Goal: Task Accomplishment & Management: Use online tool/utility

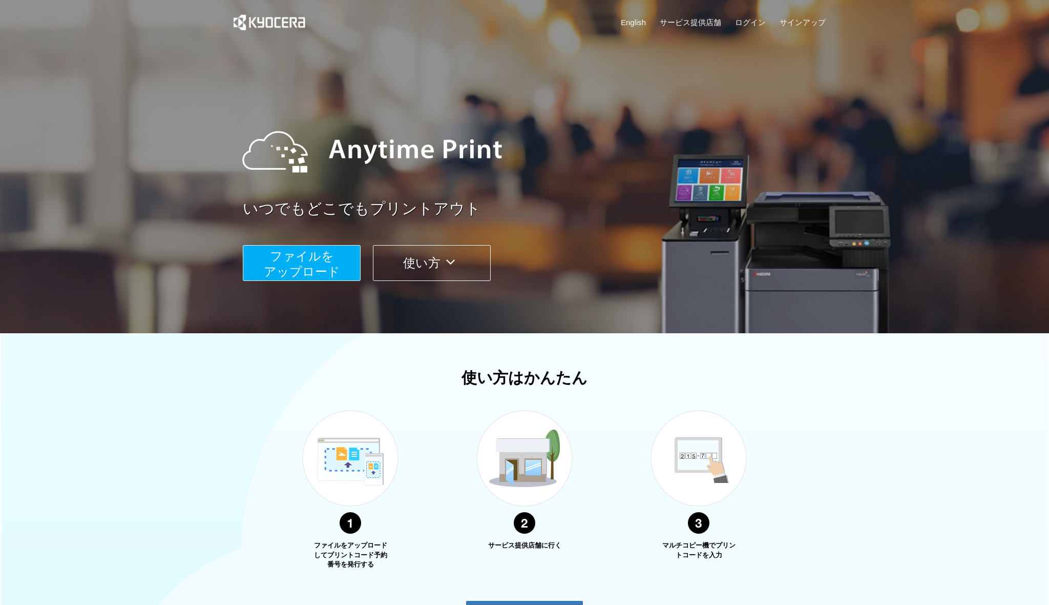
click at [311, 265] on span "ファイルを ​​アップロード" at bounding box center [302, 263] width 76 height 29
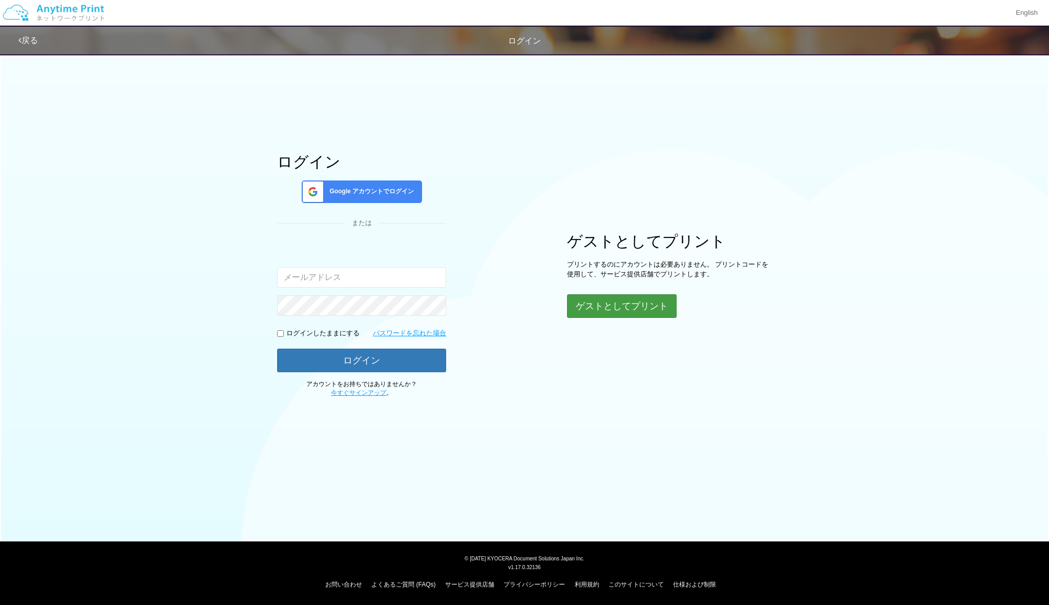
click at [637, 318] on button "ゲストとしてプリント" at bounding box center [622, 306] width 110 height 24
click at [624, 318] on button "ゲストとしてプリント" at bounding box center [622, 306] width 110 height 24
click at [681, 397] on div "ログイン Google アカウントでログイン または 入力されたメールアドレスまたはパスワードが正しくありません。 ログインしたままにする パスワードを忘れた…" at bounding box center [524, 222] width 615 height 349
click at [622, 318] on button "ゲストとしてプリント" at bounding box center [622, 306] width 110 height 24
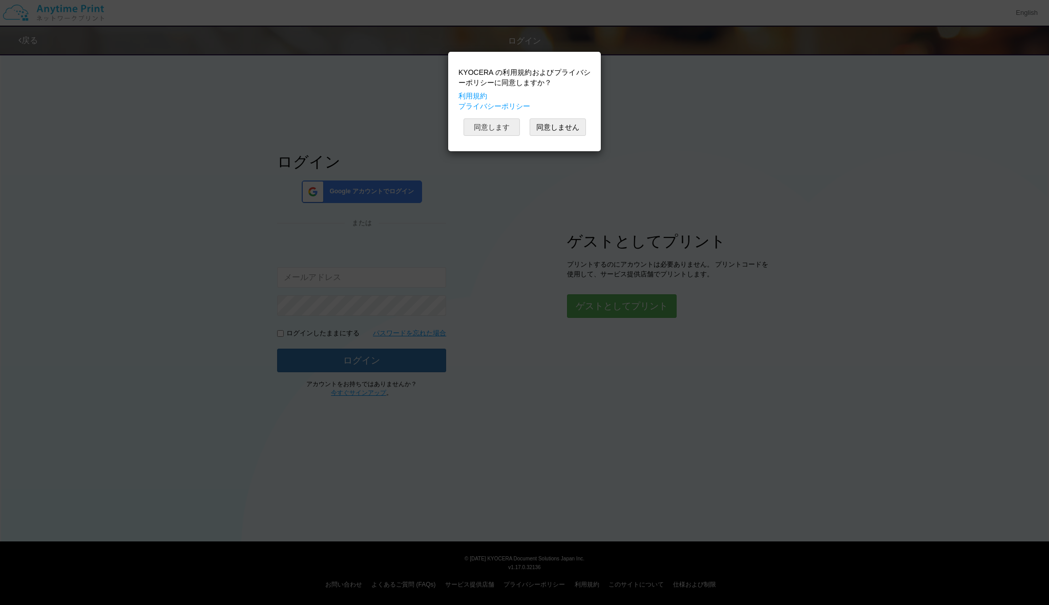
click at [481, 136] on button "同意します" at bounding box center [492, 126] width 56 height 17
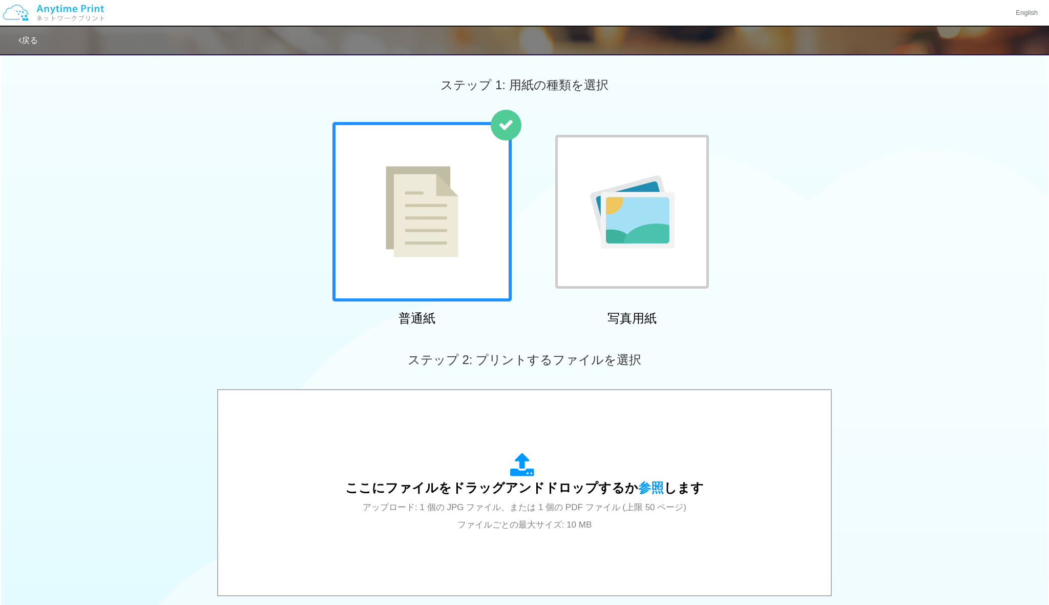
click at [427, 237] on img at bounding box center [422, 211] width 73 height 91
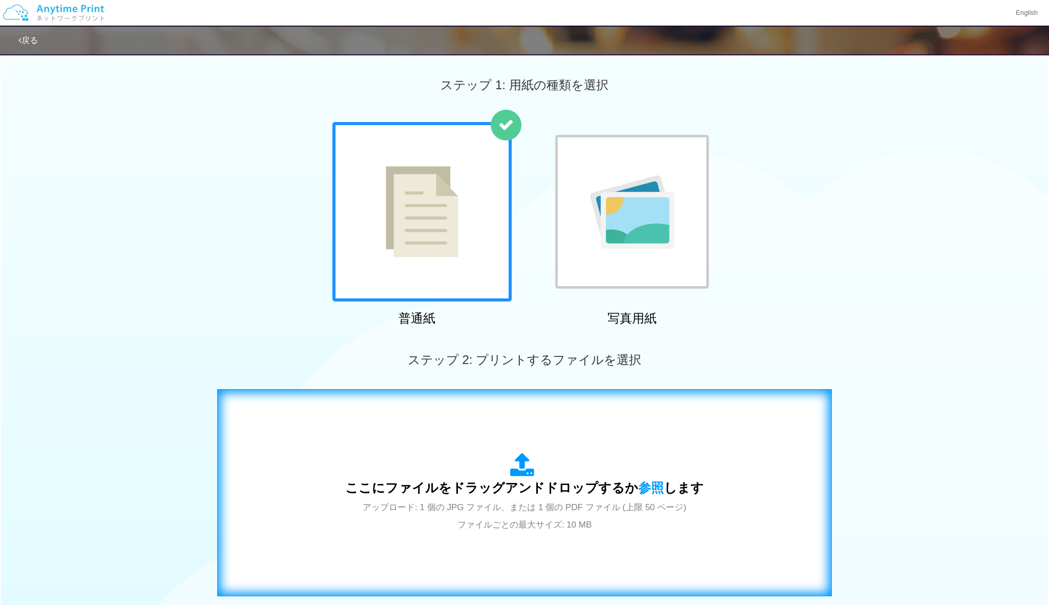
click at [538, 502] on span "アップロード: 1 個の JPG ファイル、または 1 個の PDF ファイル (上限 50 ページ) ファイルごとの最大サイズ: 10 MB" at bounding box center [525, 515] width 324 height 27
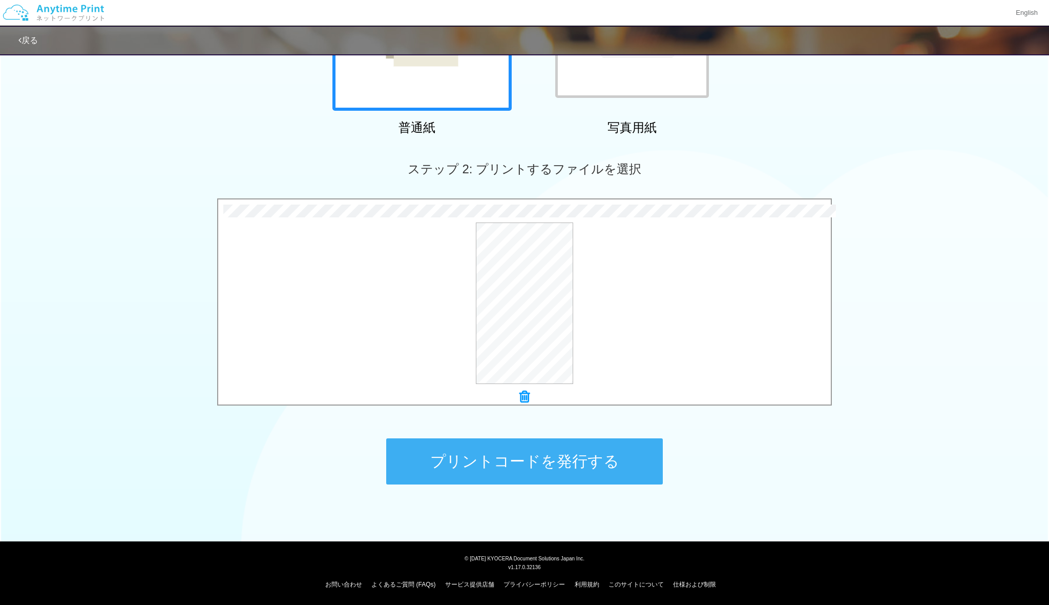
scroll to position [190, 0]
click at [491, 473] on button "プリントコードを発行する" at bounding box center [524, 462] width 277 height 46
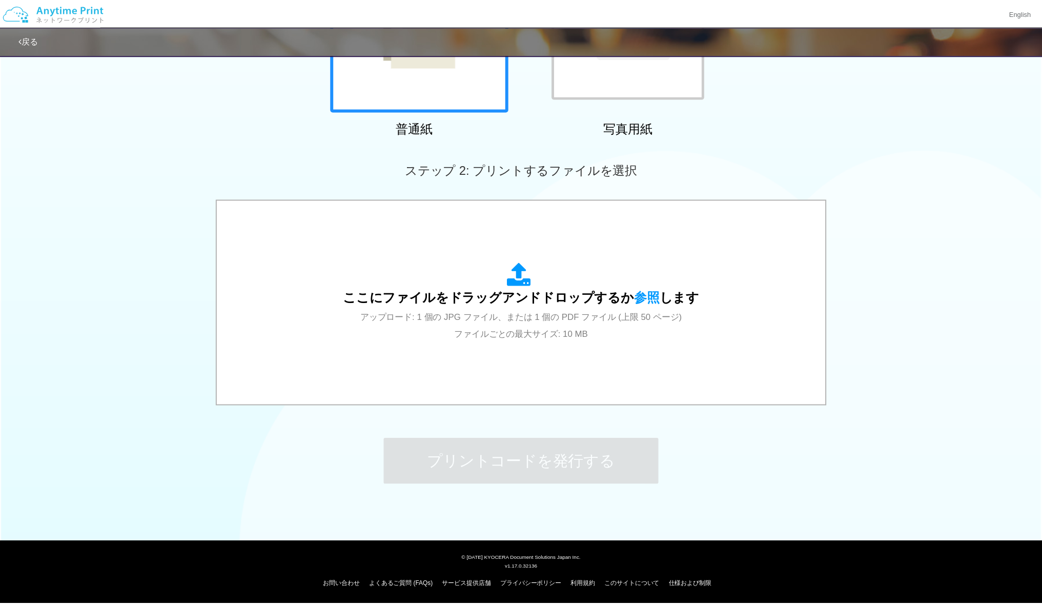
scroll to position [0, 0]
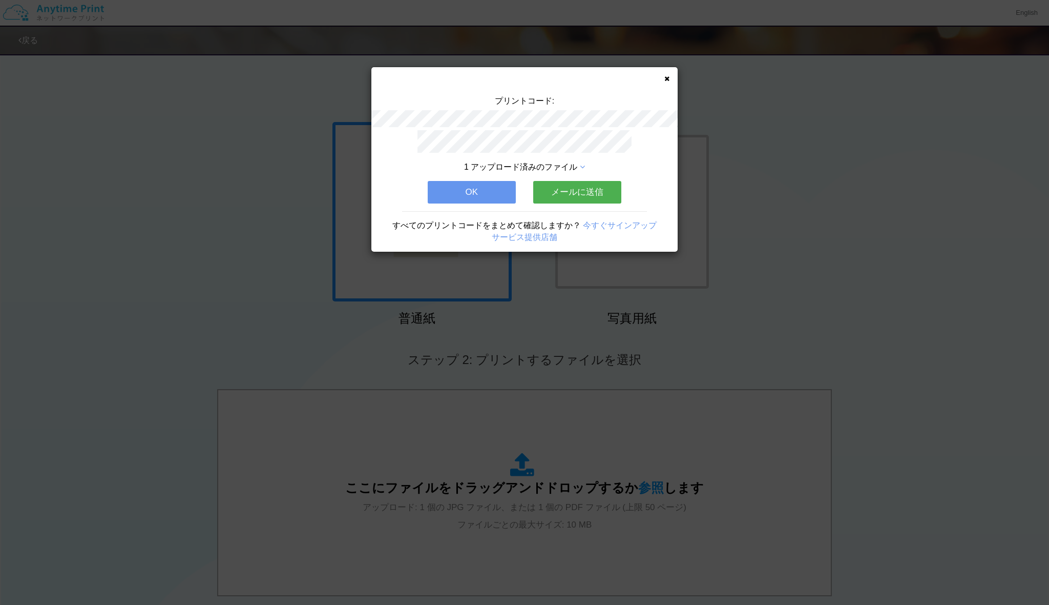
click at [563, 202] on button "メールに送信" at bounding box center [577, 192] width 88 height 23
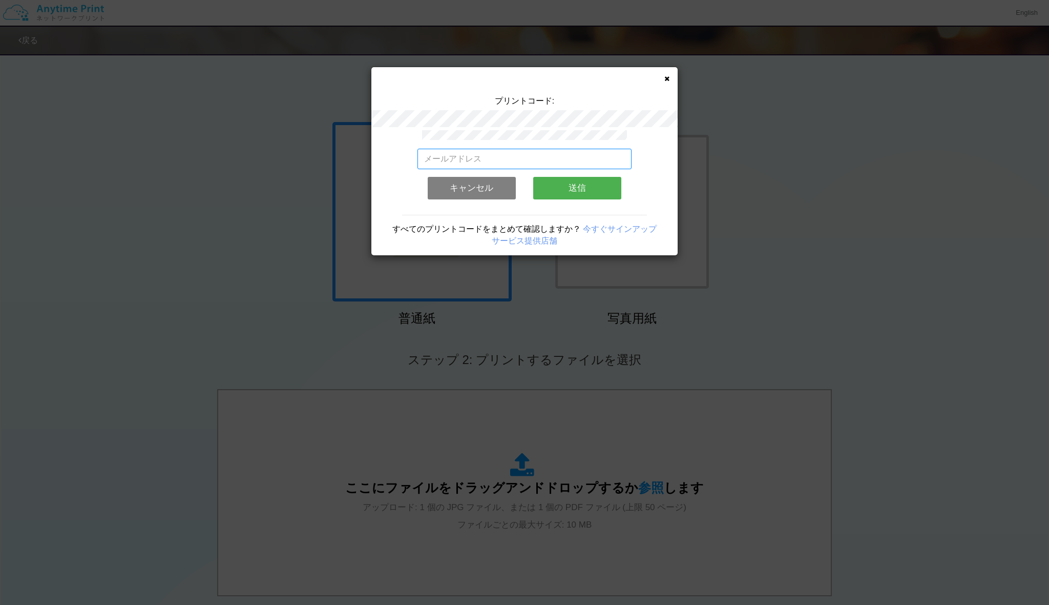
click at [493, 164] on input "email" at bounding box center [525, 159] width 215 height 20
type input "し"
type input "[EMAIL_ADDRESS][DOMAIN_NAME]"
click at [585, 195] on button "送信" at bounding box center [577, 188] width 88 height 23
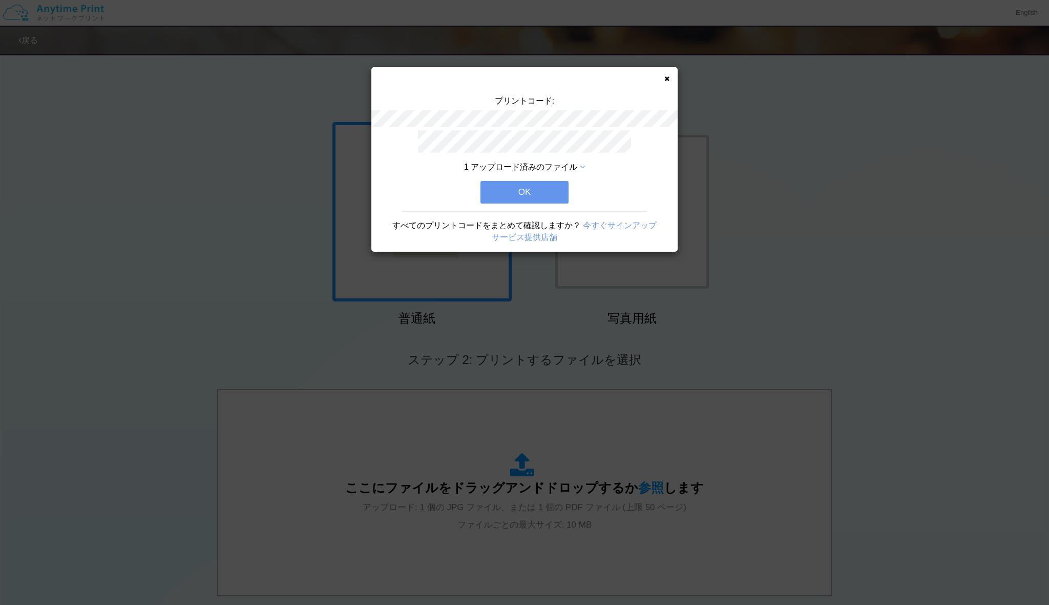
click at [528, 202] on button "OK" at bounding box center [525, 192] width 88 height 23
